Goal: Task Accomplishment & Management: Use online tool/utility

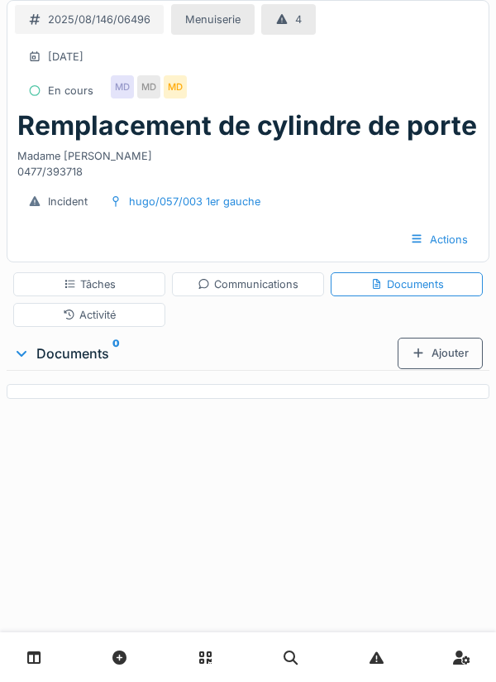
click at [442, 363] on div "Ajouter" at bounding box center [440, 353] width 85 height 31
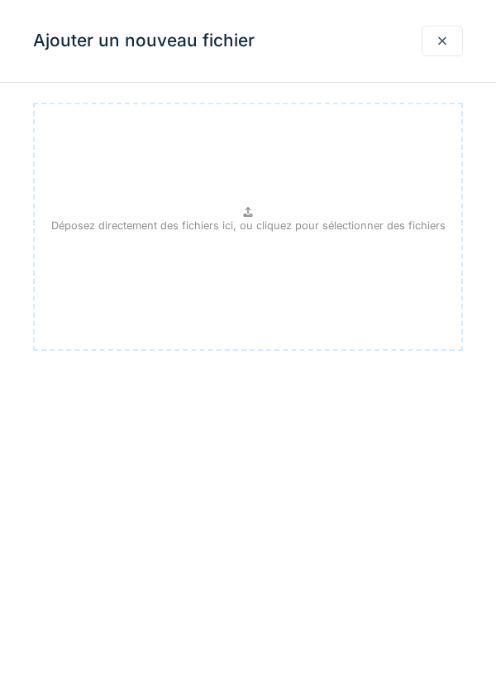
click at [252, 211] on icon at bounding box center [248, 212] width 13 height 11
type input "**********"
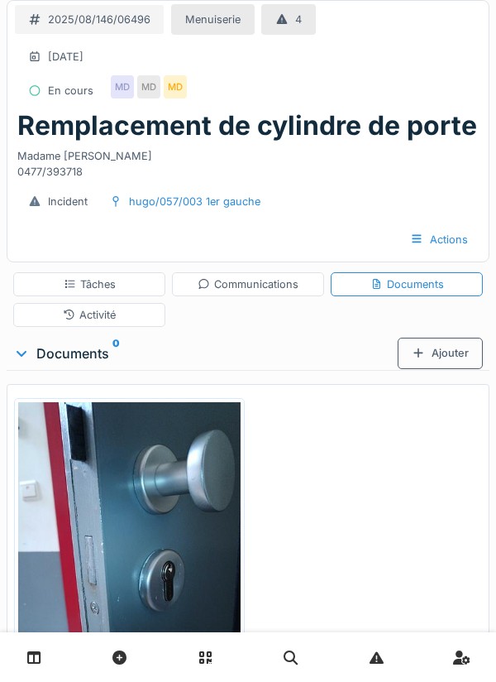
click at [433, 356] on div "Ajouter" at bounding box center [440, 353] width 85 height 31
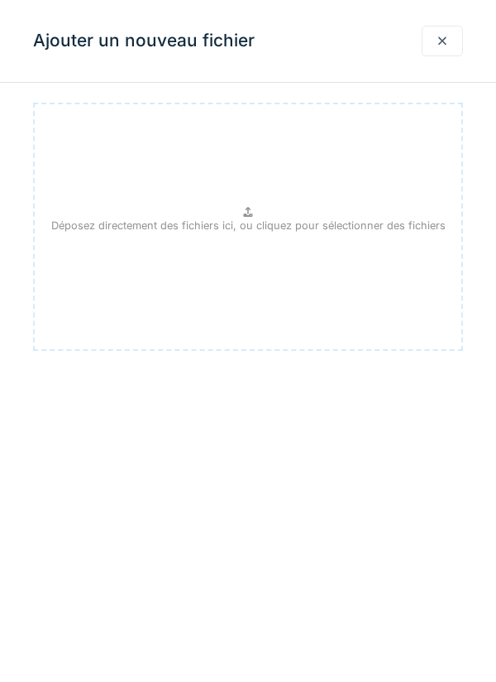
click at [238, 219] on p "Déposez directement des fichiers ici, ou cliquez pour sélectionner des fichiers" at bounding box center [248, 226] width 395 height 16
type input "**********"
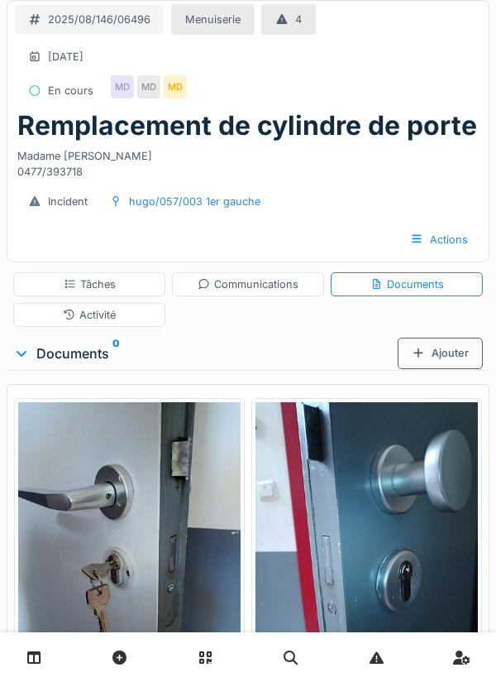
click at [103, 283] on div "Tâches" at bounding box center [90, 284] width 52 height 16
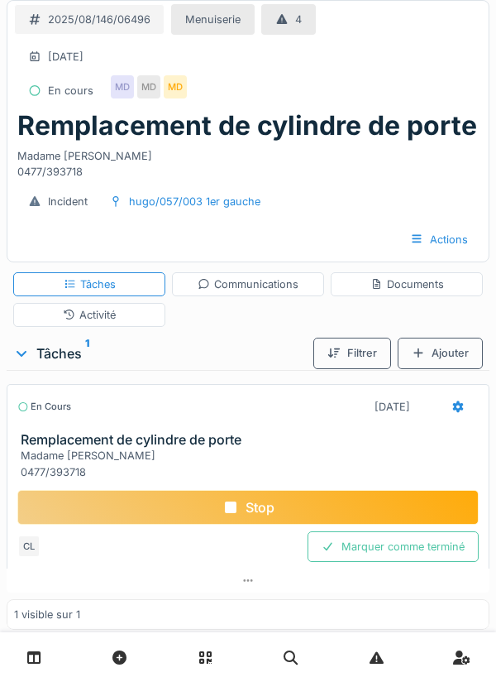
click at [271, 516] on div "Stop" at bounding box center [248, 507] width 462 height 35
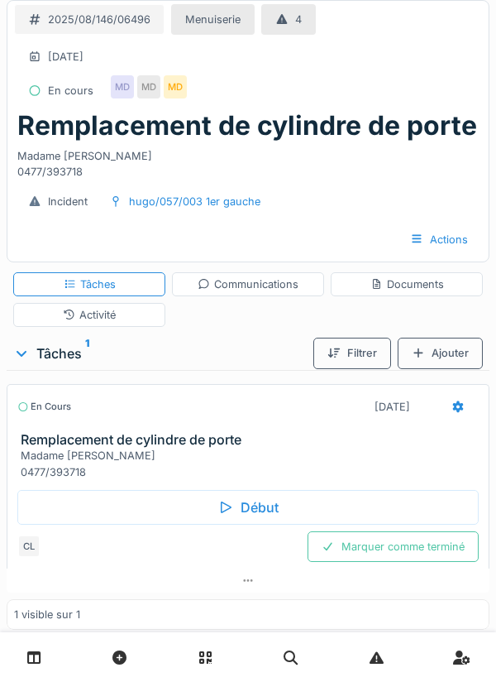
click at [241, 286] on div "Communications" at bounding box center [248, 284] width 101 height 16
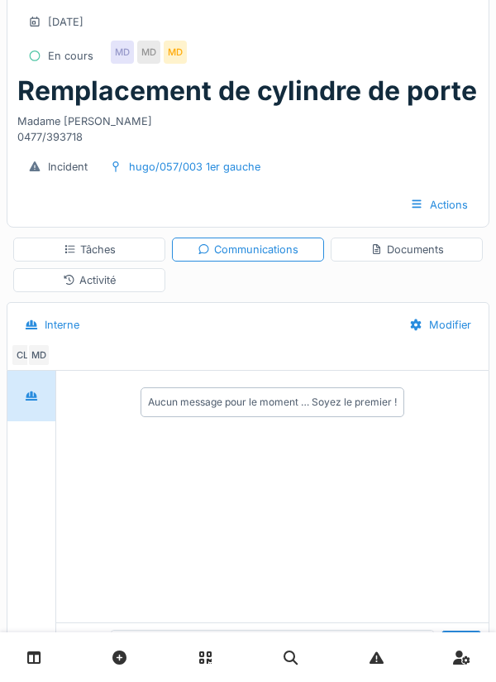
scroll to position [69, 0]
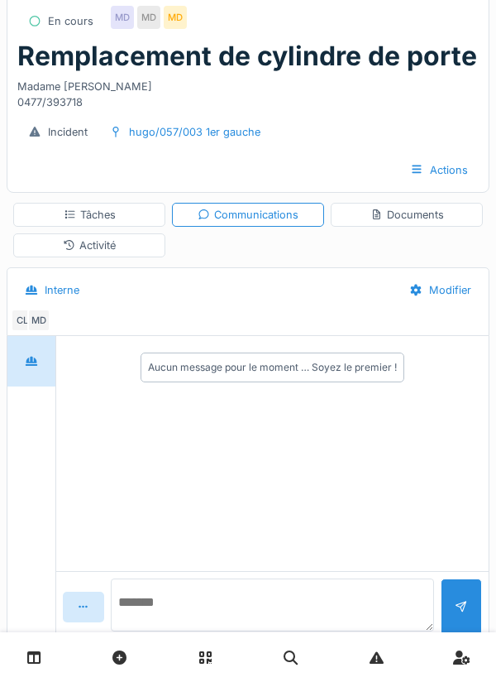
click at [158, 631] on textarea at bounding box center [272, 604] width 323 height 53
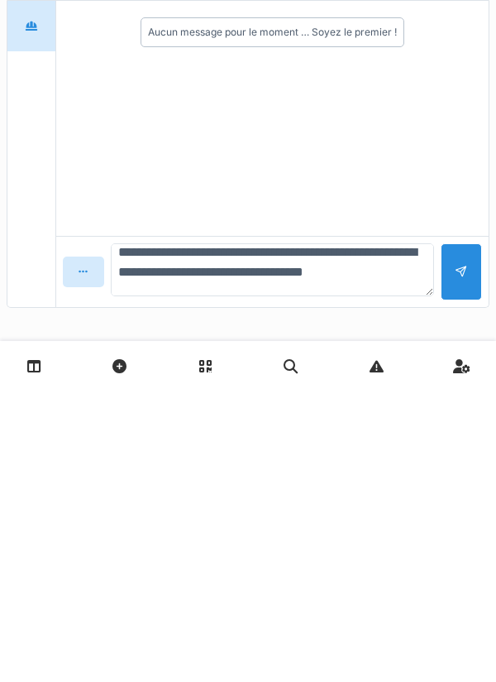
scroll to position [15, 0]
type textarea "**********"
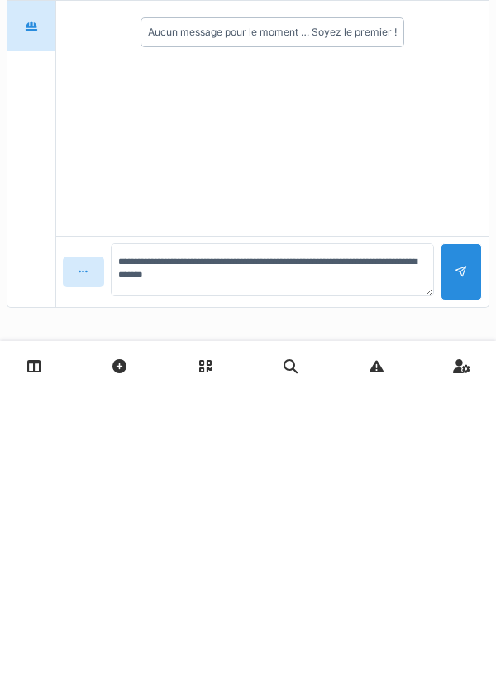
click at [452, 563] on div at bounding box center [461, 562] width 41 height 57
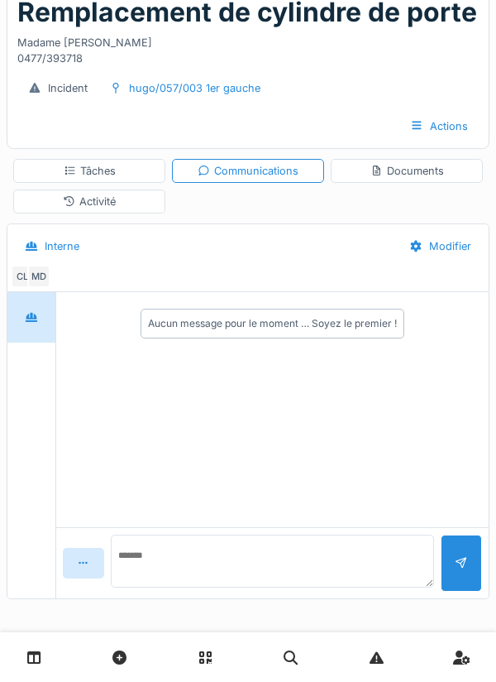
scroll to position [0, 0]
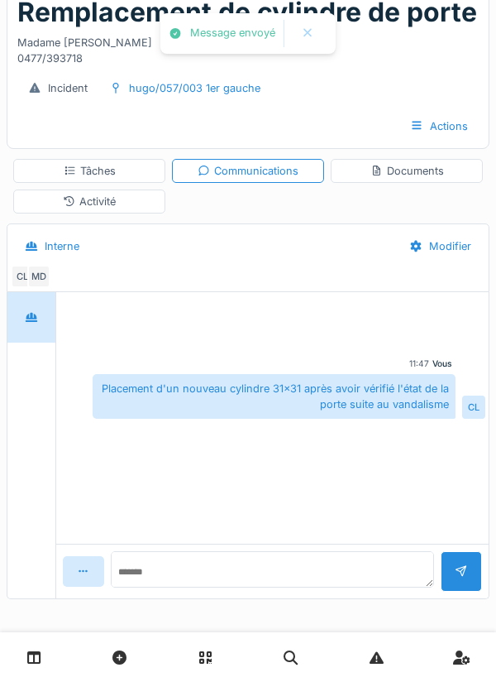
click at [405, 175] on div "Documents" at bounding box center [408, 171] width 74 height 16
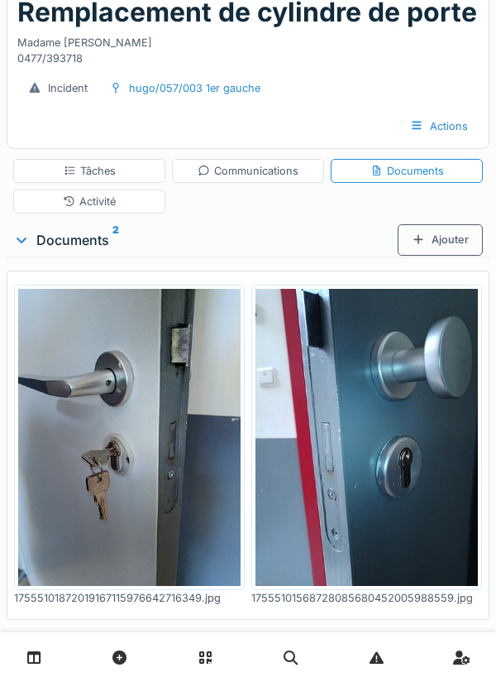
click at [113, 167] on div "Tâches" at bounding box center [90, 171] width 52 height 16
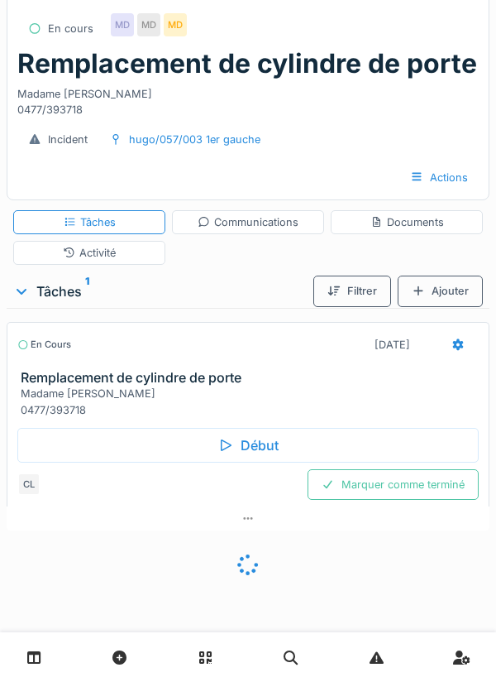
scroll to position [38, 0]
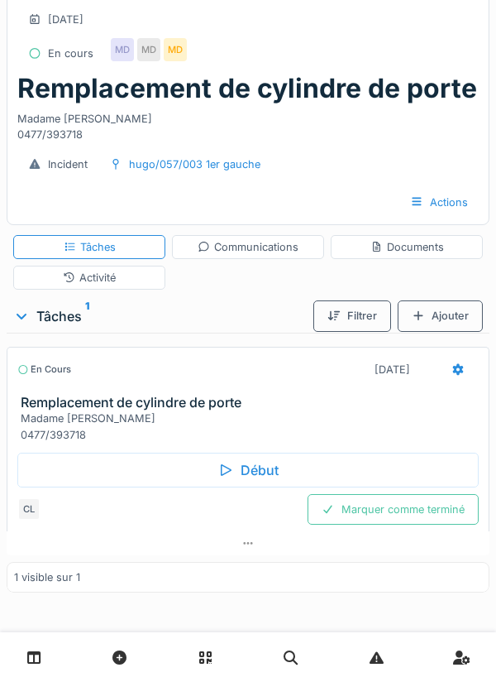
click at [454, 367] on icon at bounding box center [458, 369] width 11 height 12
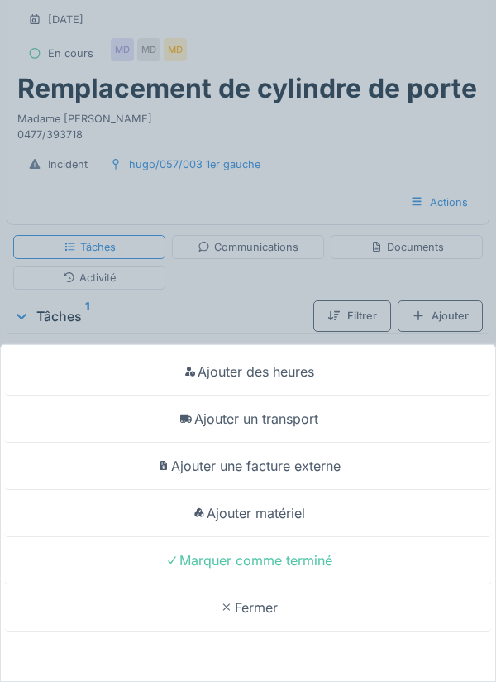
click at [307, 414] on div "Ajouter un transport" at bounding box center [248, 418] width 488 height 47
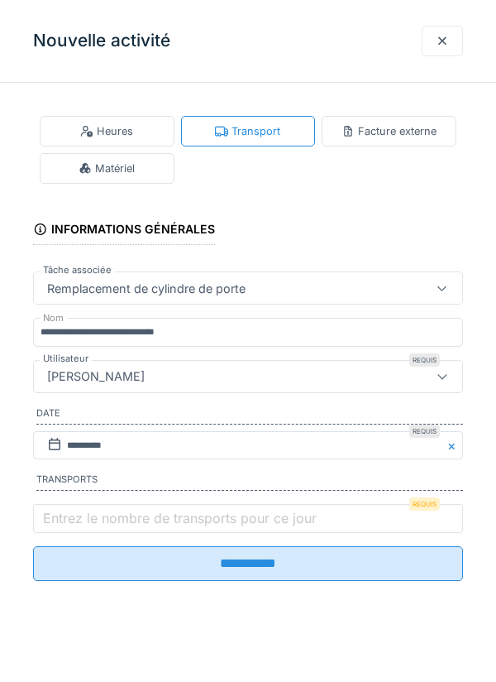
click at [129, 521] on label "Entrez le nombre de transports pour ce jour" at bounding box center [180, 518] width 280 height 20
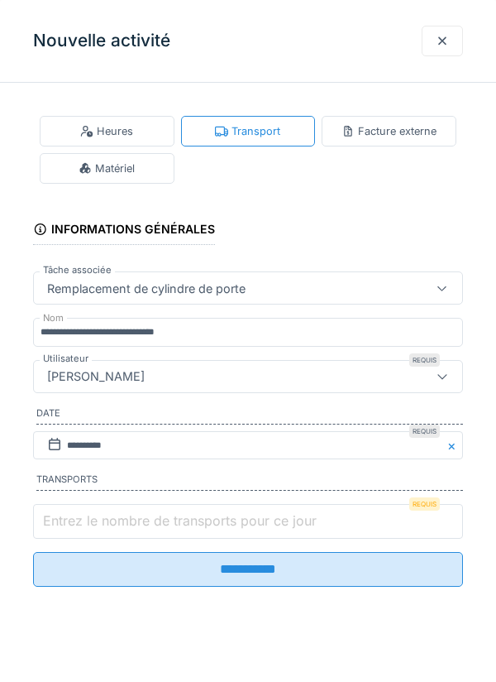
click at [129, 521] on input "Entrez le nombre de transports pour ce jour" at bounding box center [248, 521] width 430 height 35
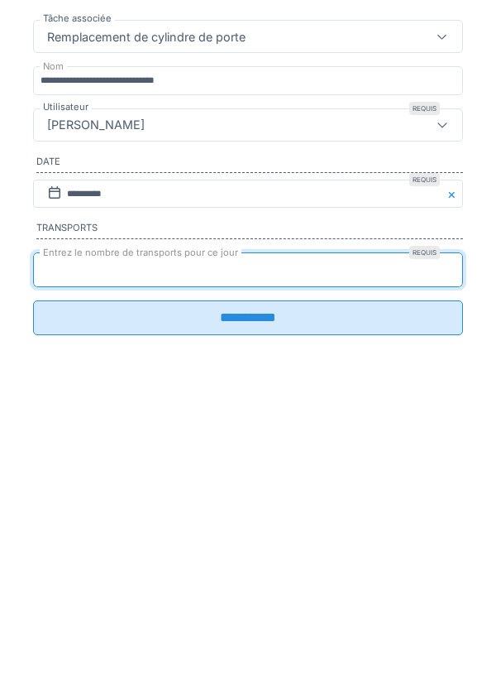
type input "*"
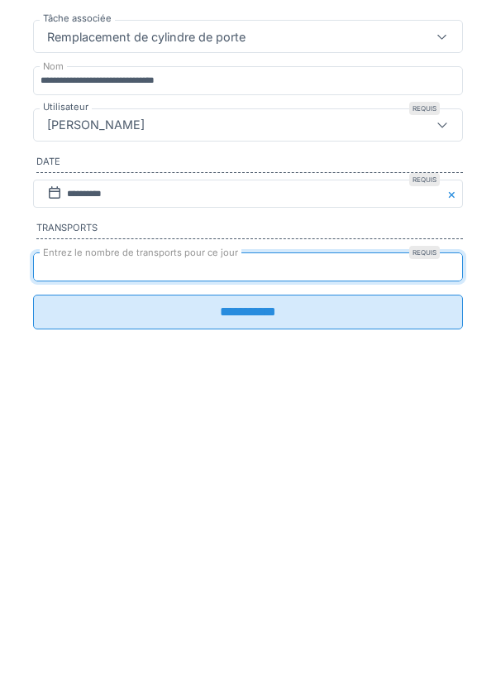
click at [255, 574] on input "**********" at bounding box center [248, 563] width 430 height 35
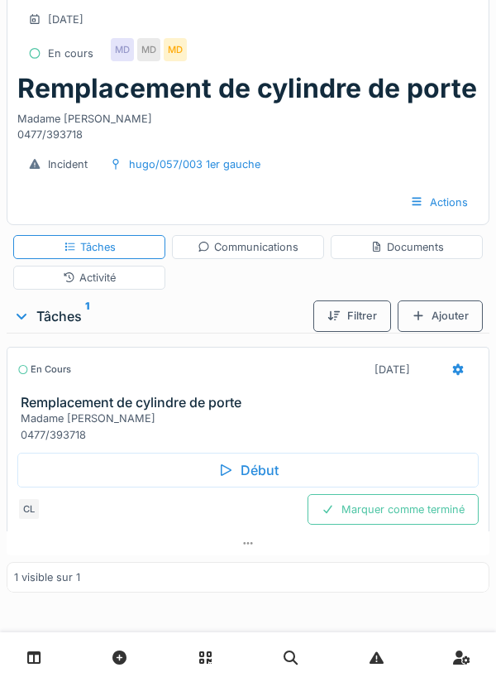
click at [459, 365] on icon at bounding box center [458, 369] width 11 height 12
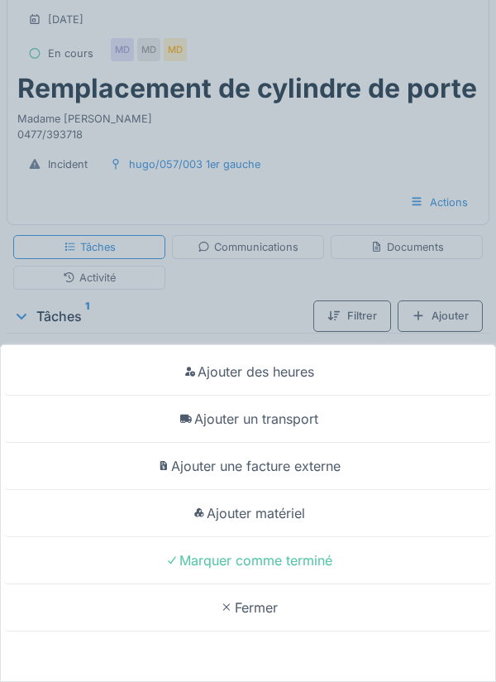
click at [291, 517] on div "Ajouter matériel" at bounding box center [248, 513] width 488 height 47
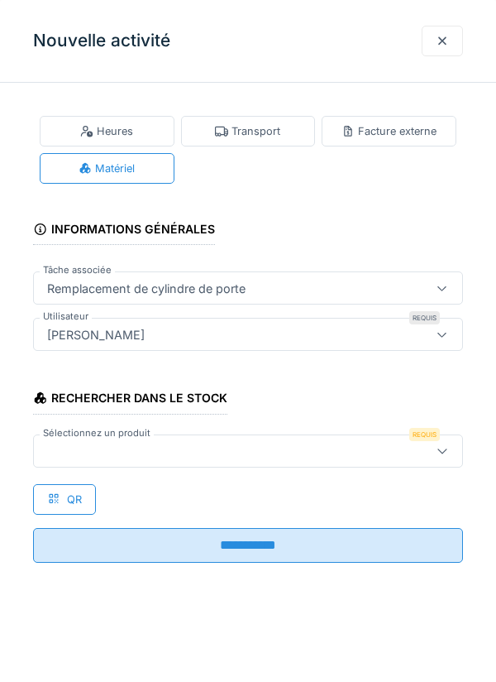
click at [135, 445] on div at bounding box center [221, 451] width 361 height 18
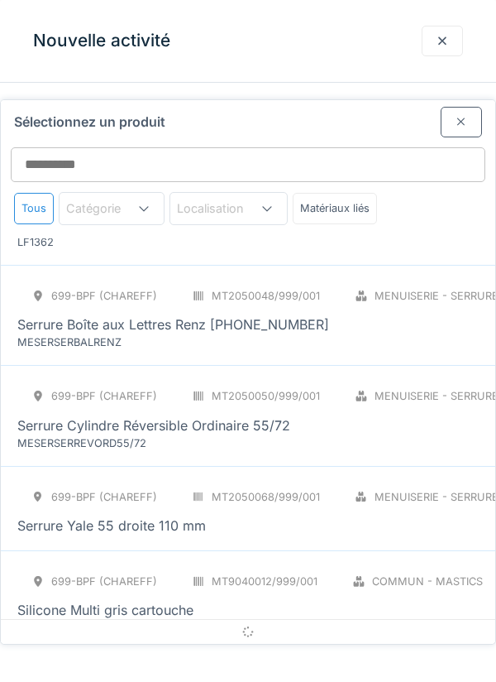
scroll to position [1654, 0]
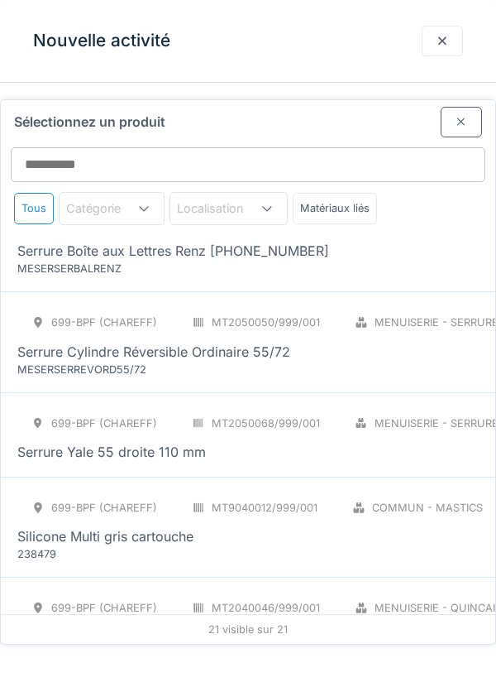
click at [470, 107] on div at bounding box center [461, 122] width 41 height 31
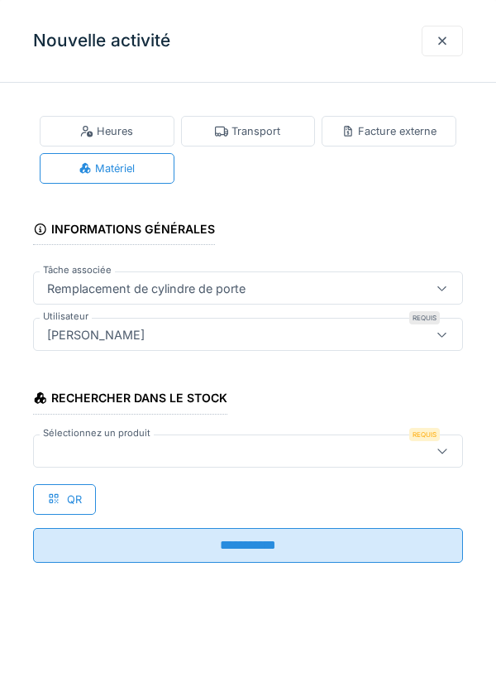
click at [439, 43] on div at bounding box center [442, 41] width 13 height 16
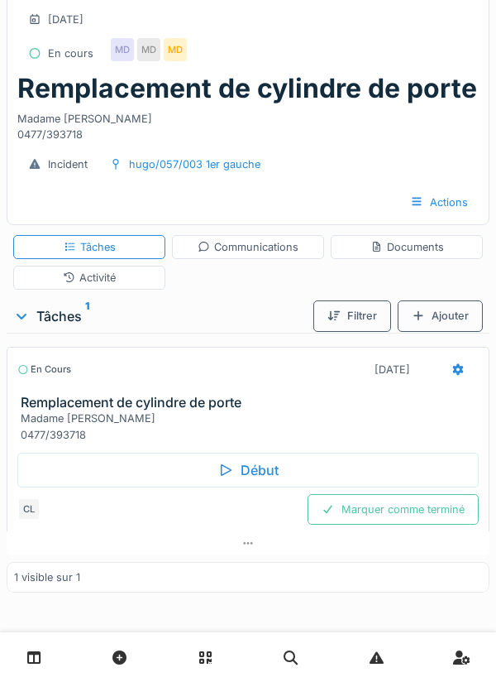
click at [489, 646] on div at bounding box center [248, 657] width 496 height 50
click at [238, 256] on div "Communications" at bounding box center [248, 247] width 152 height 24
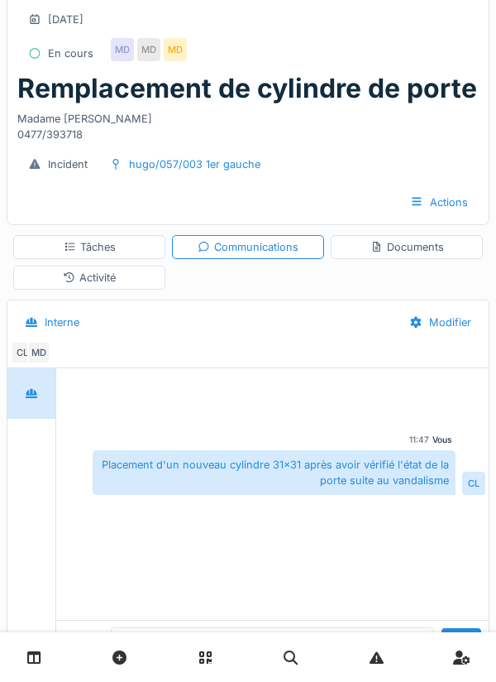
scroll to position [69, 0]
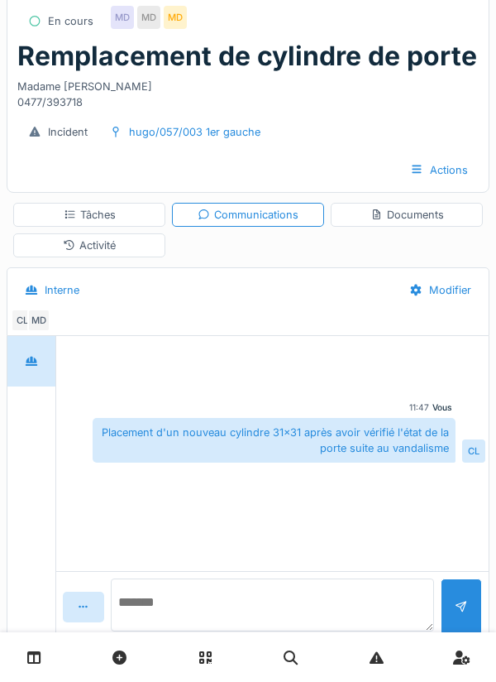
click at [184, 631] on textarea at bounding box center [272, 604] width 323 height 53
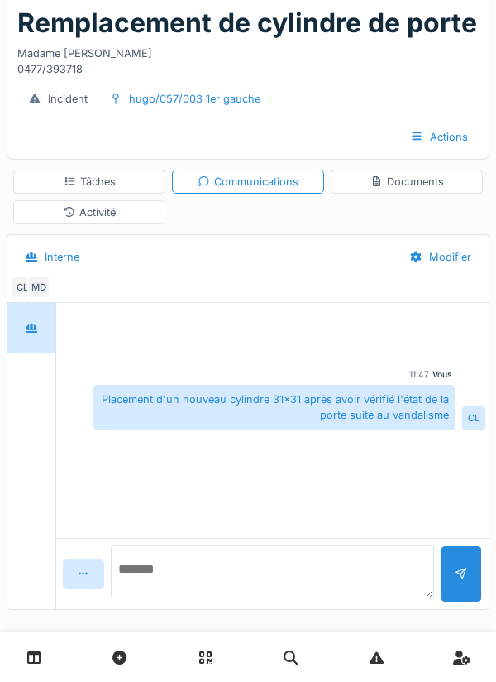
scroll to position [113, 0]
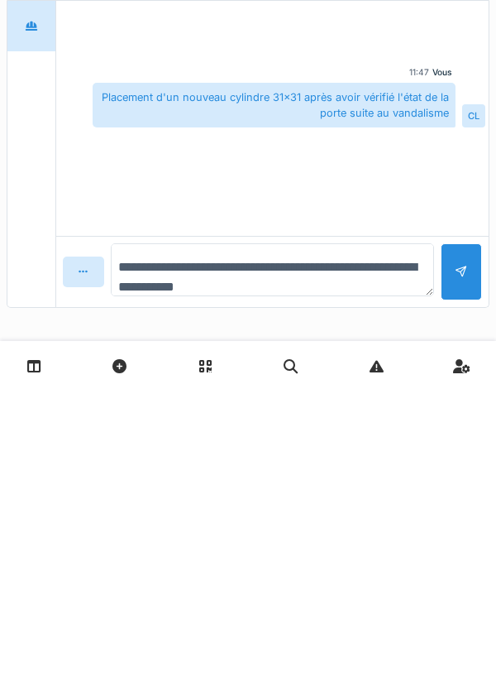
click at [261, 562] on textarea "**********" at bounding box center [272, 560] width 323 height 53
type textarea "**********"
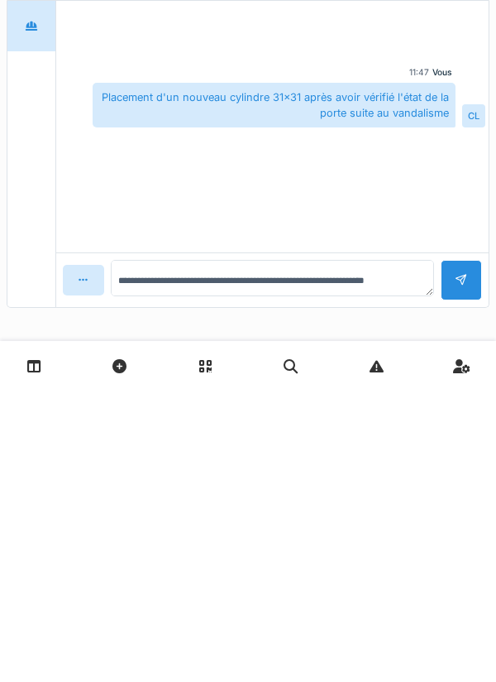
click at [454, 555] on div at bounding box center [461, 571] width 41 height 41
